Goal: Entertainment & Leisure: Consume media (video, audio)

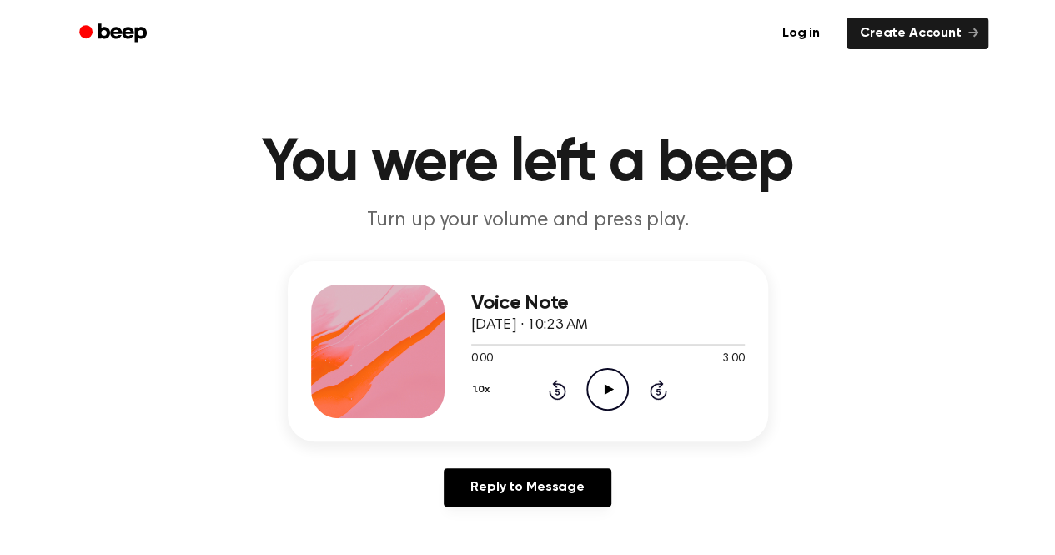
click at [610, 390] on icon at bounding box center [609, 389] width 9 height 11
click at [539, 386] on div "1.0x Rewind 5 seconds Pause Audio Skip 5 seconds" at bounding box center [608, 389] width 274 height 43
click at [558, 377] on div "1.0x Rewind 5 seconds Pause Audio Skip 5 seconds" at bounding box center [608, 389] width 274 height 43
click at [554, 388] on icon "Rewind 5 seconds" at bounding box center [557, 390] width 18 height 22
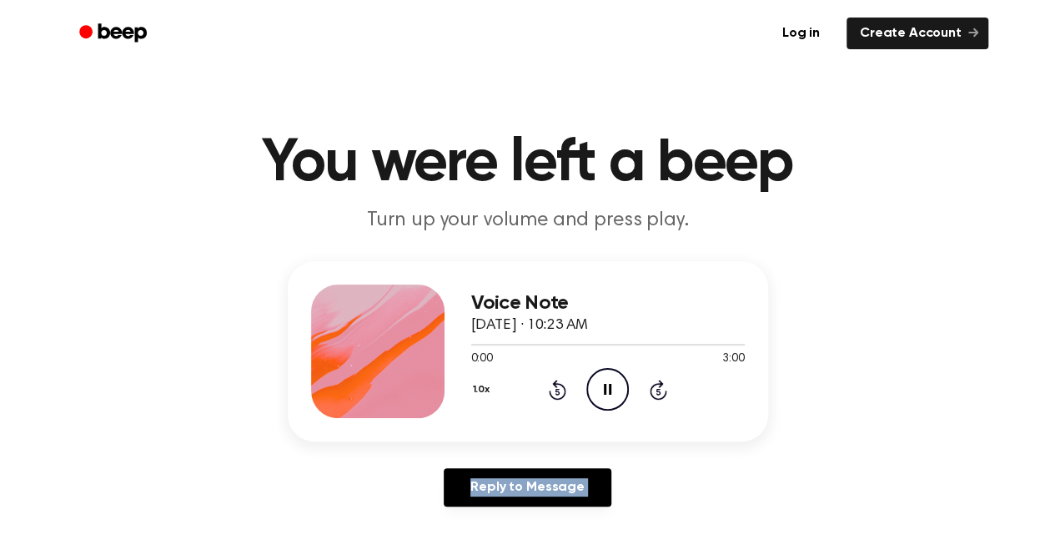
click at [554, 388] on icon "Rewind 5 seconds" at bounding box center [557, 390] width 18 height 22
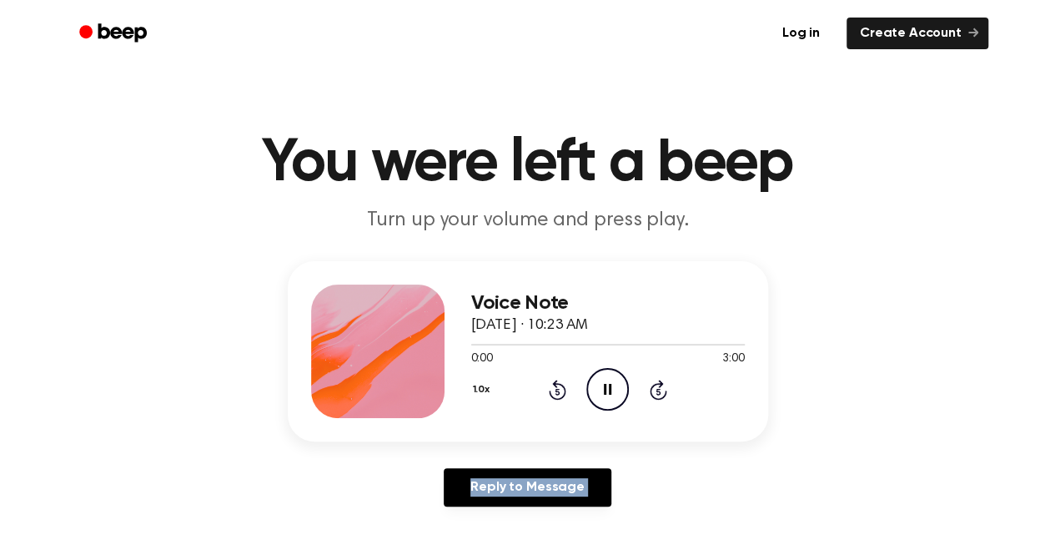
click at [554, 388] on icon "Rewind 5 seconds" at bounding box center [557, 390] width 18 height 22
click at [554, 386] on icon "Rewind 5 seconds" at bounding box center [557, 390] width 18 height 22
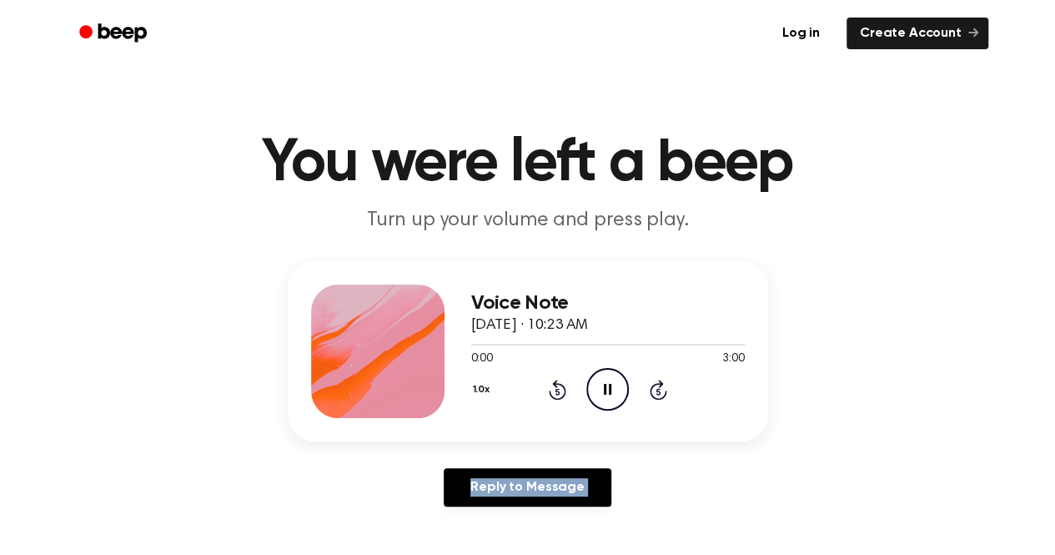
click at [554, 386] on icon "Rewind 5 seconds" at bounding box center [557, 390] width 18 height 22
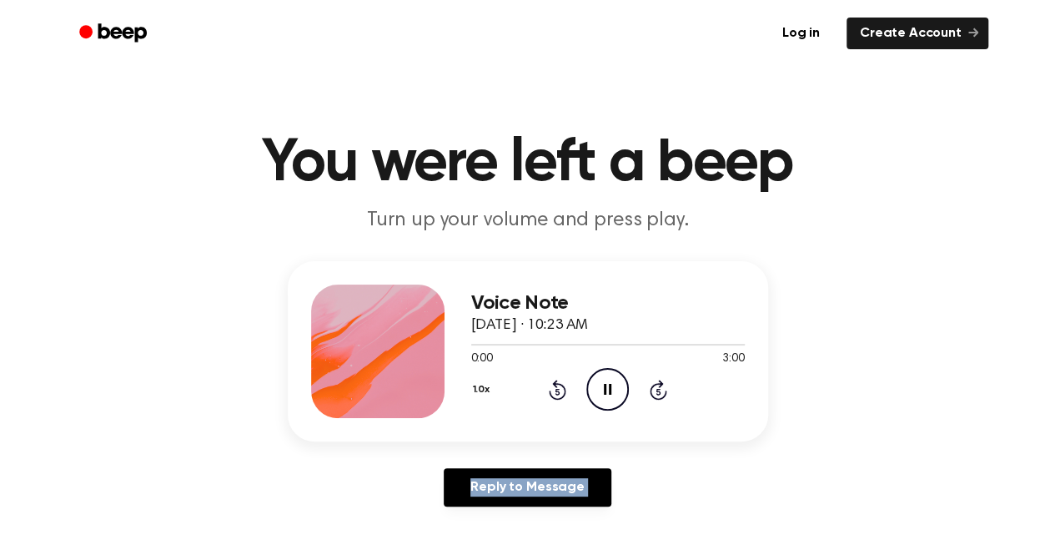
click at [554, 386] on icon "Rewind 5 seconds" at bounding box center [557, 390] width 18 height 22
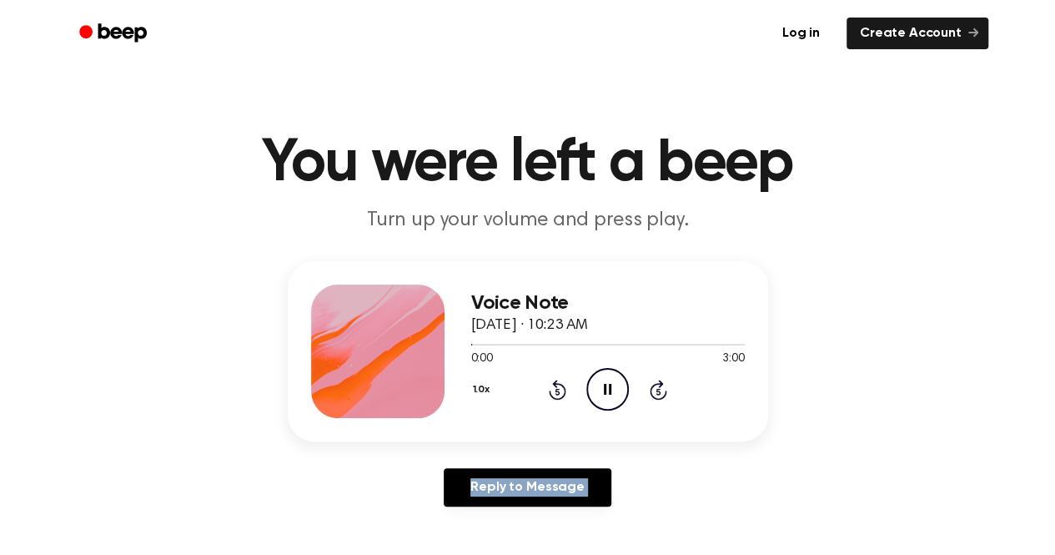
click at [554, 386] on icon "Rewind 5 seconds" at bounding box center [557, 390] width 18 height 22
drag, startPoint x: 554, startPoint y: 386, endPoint x: 561, endPoint y: 399, distance: 14.6
click at [561, 399] on icon "Rewind 5 seconds" at bounding box center [557, 390] width 18 height 22
